Goal: Information Seeking & Learning: Learn about a topic

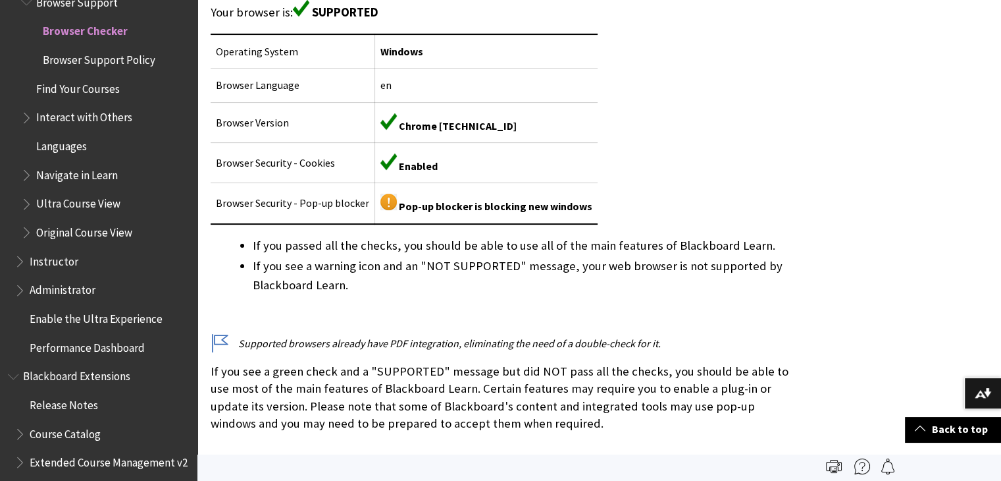
scroll to position [329, 0]
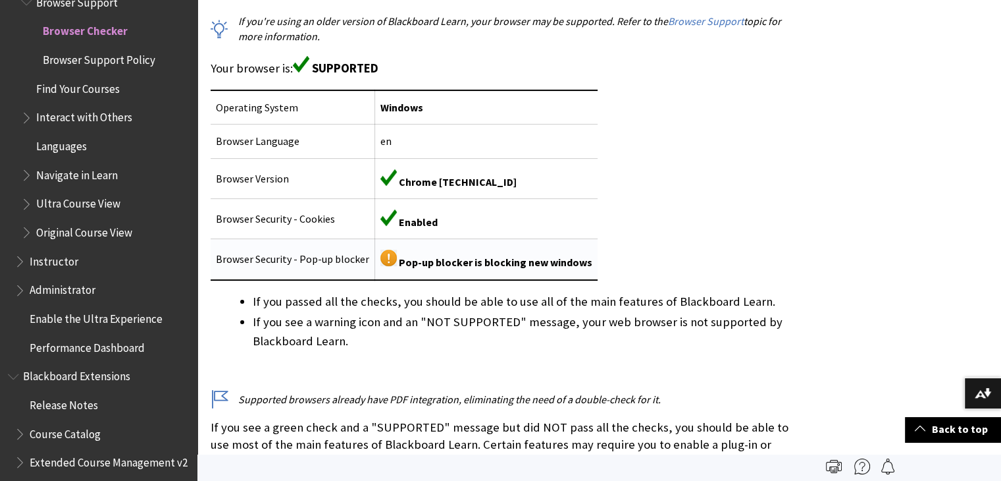
click at [446, 259] on span "Pop-up blocker is blocking new windows" at bounding box center [496, 261] width 194 height 13
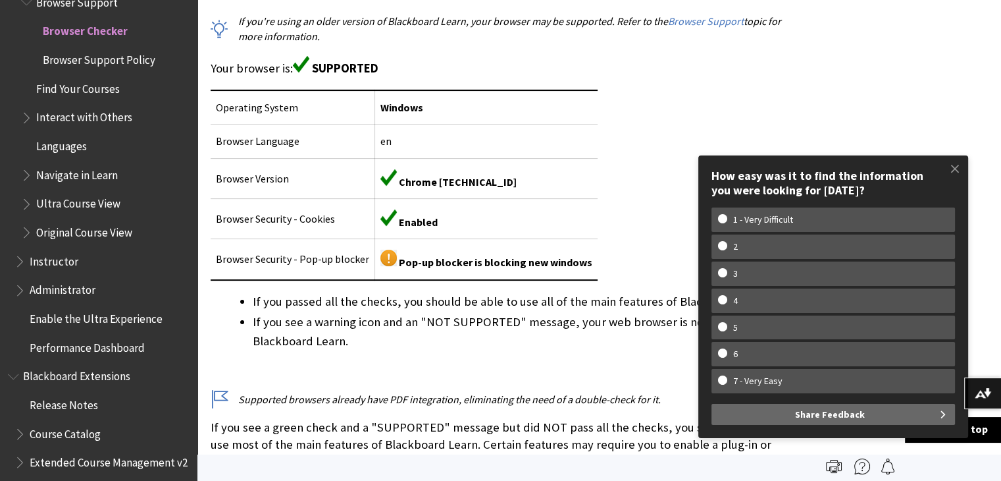
click at [515, 342] on li "If you see a warning icon and an "NOT SUPPORTED" message, your web browser is n…" at bounding box center [523, 331] width 541 height 37
click at [958, 172] on span at bounding box center [956, 169] width 28 height 28
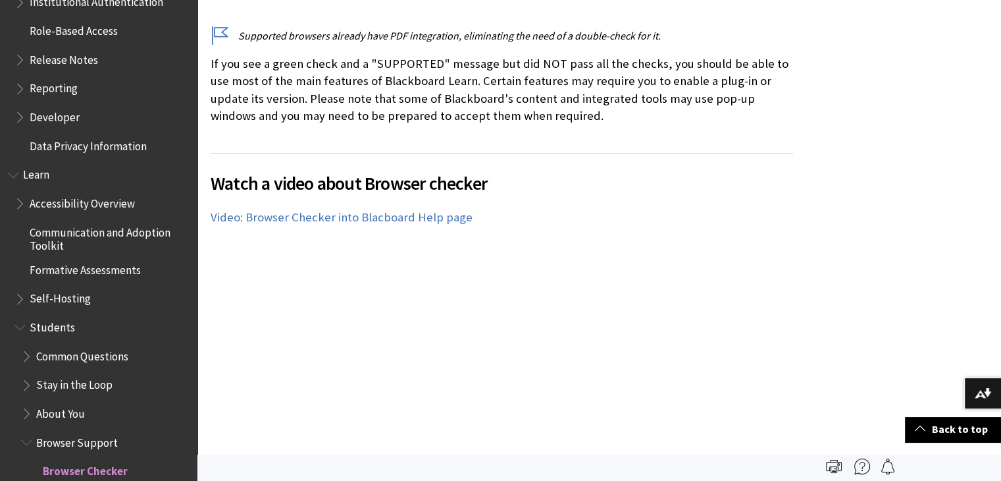
scroll to position [658, 0]
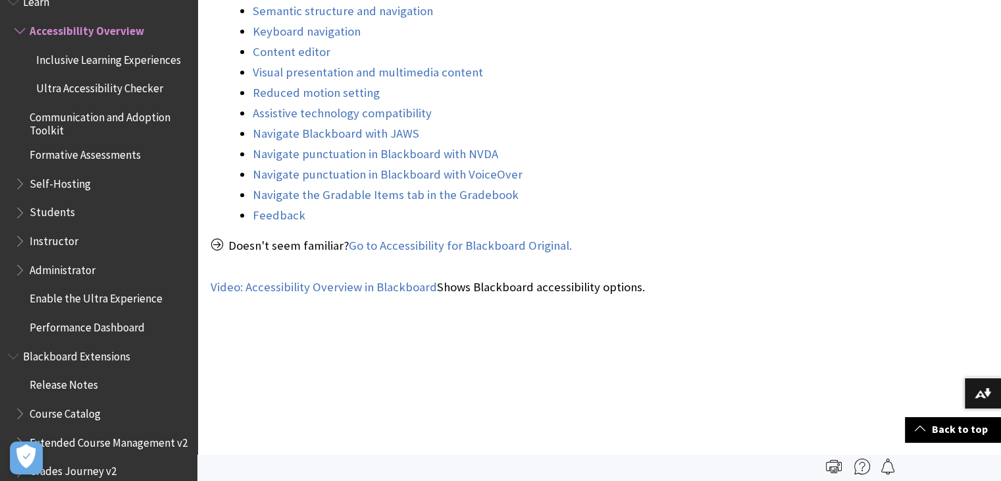
scroll to position [461, 0]
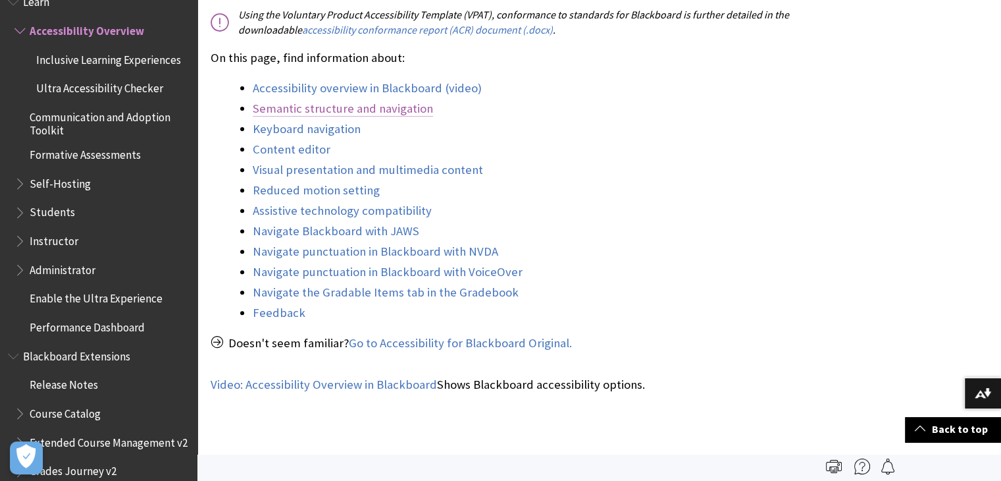
click at [387, 114] on link "Semantic structure and navigation" at bounding box center [343, 109] width 180 height 16
